Goal: Information Seeking & Learning: Learn about a topic

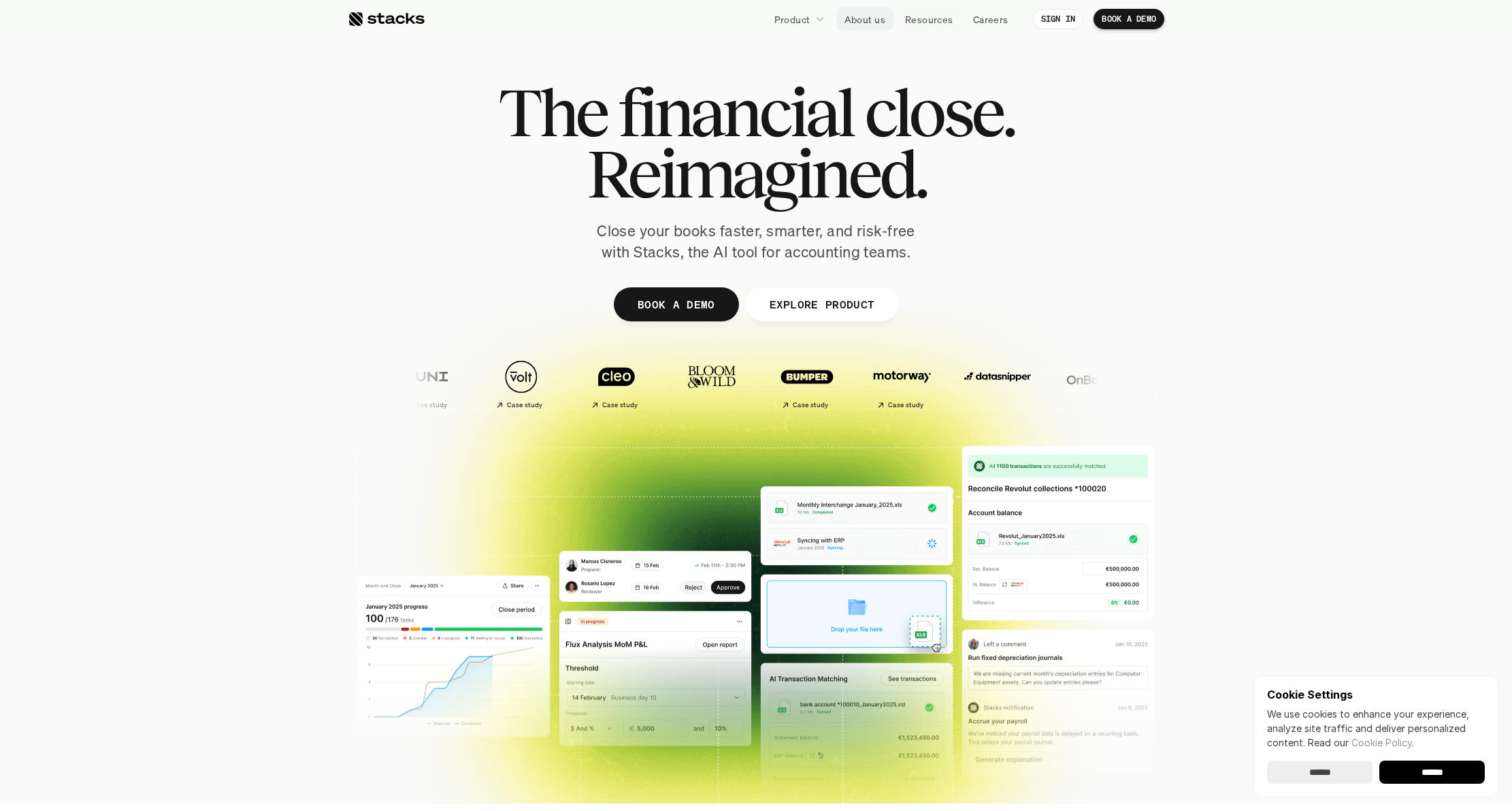
click at [870, 26] on link "About us" at bounding box center [865, 19] width 57 height 24
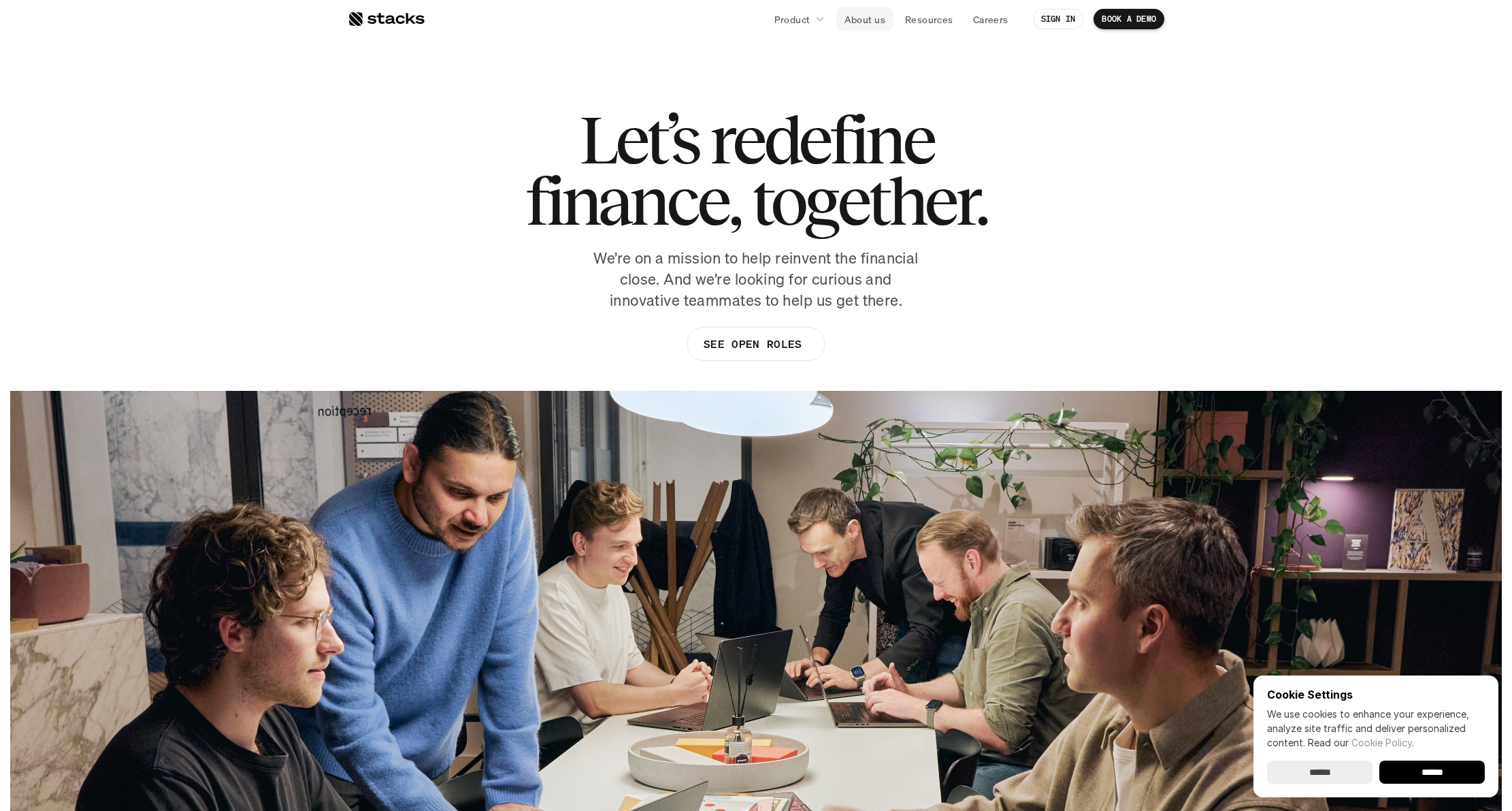
click at [860, 19] on p "About us" at bounding box center [865, 20] width 41 height 15
click at [860, 26] on link "About us" at bounding box center [865, 19] width 57 height 24
click at [797, 25] on p "Product" at bounding box center [792, 20] width 36 height 15
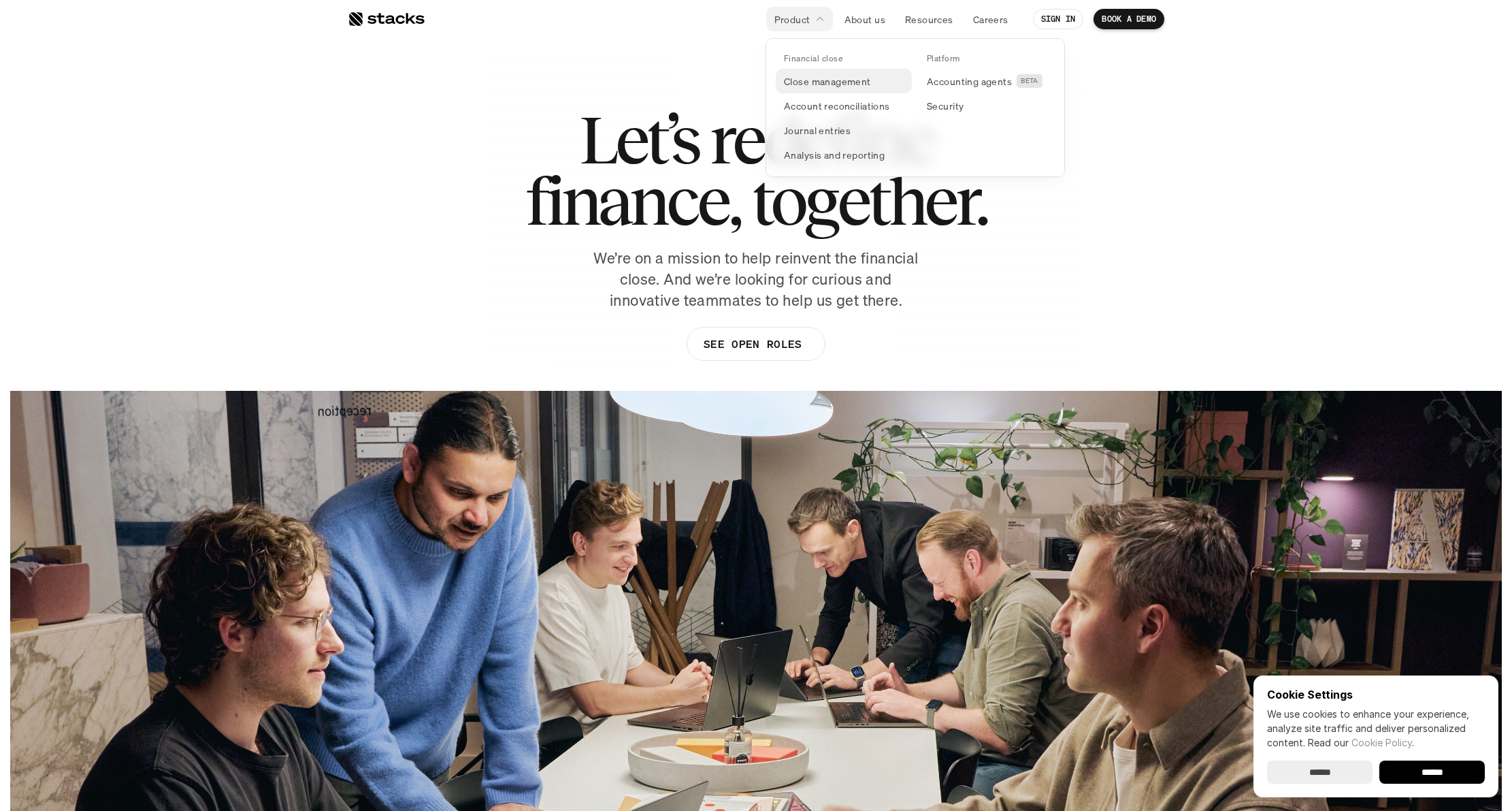
click at [813, 79] on p "Close management" at bounding box center [827, 81] width 87 height 15
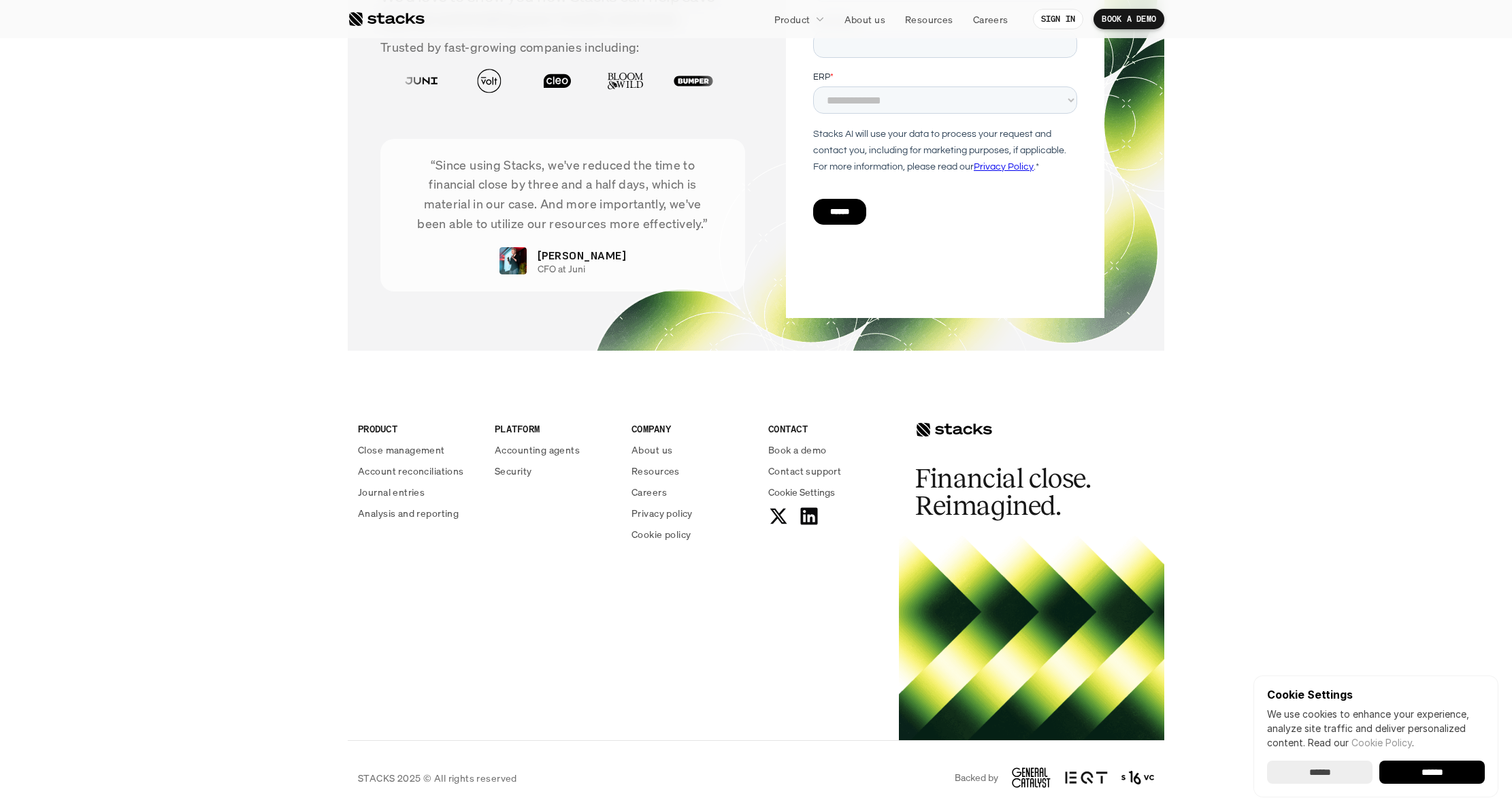
scroll to position [2748, 0]
